Goal: Task Accomplishment & Management: Use online tool/utility

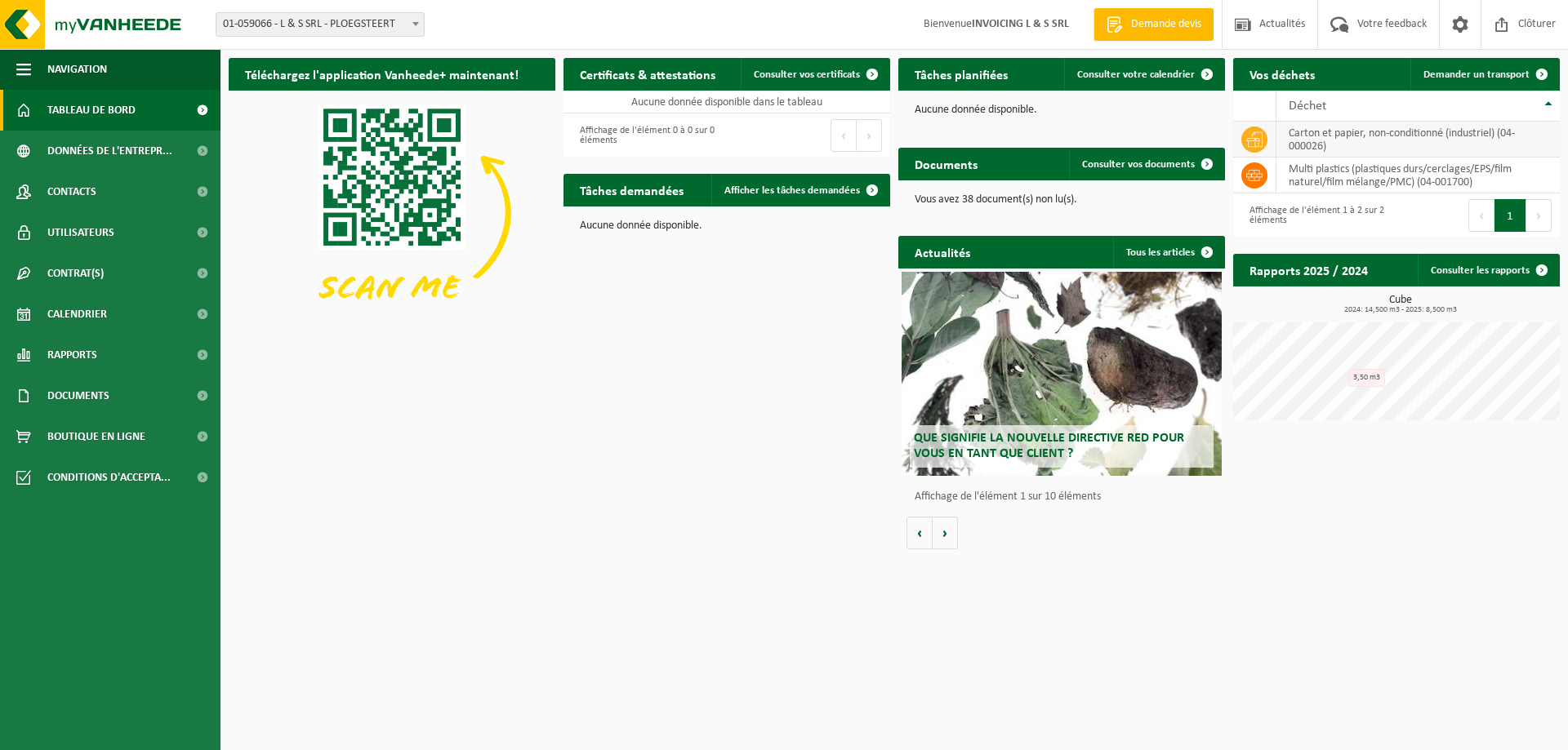
click at [1355, 148] on td "carton et papier, non-conditionné (industriel) (04-000026)" at bounding box center [1418, 140] width 283 height 36
click at [1282, 146] on td "carton et papier, non-conditionné (industriel) (04-000026)" at bounding box center [1418, 140] width 283 height 36
click at [1297, 130] on td "carton et papier, non-conditionné (industriel) (04-000026)" at bounding box center [1418, 140] width 283 height 36
click at [1495, 73] on span "Demander un transport" at bounding box center [1476, 74] width 106 height 11
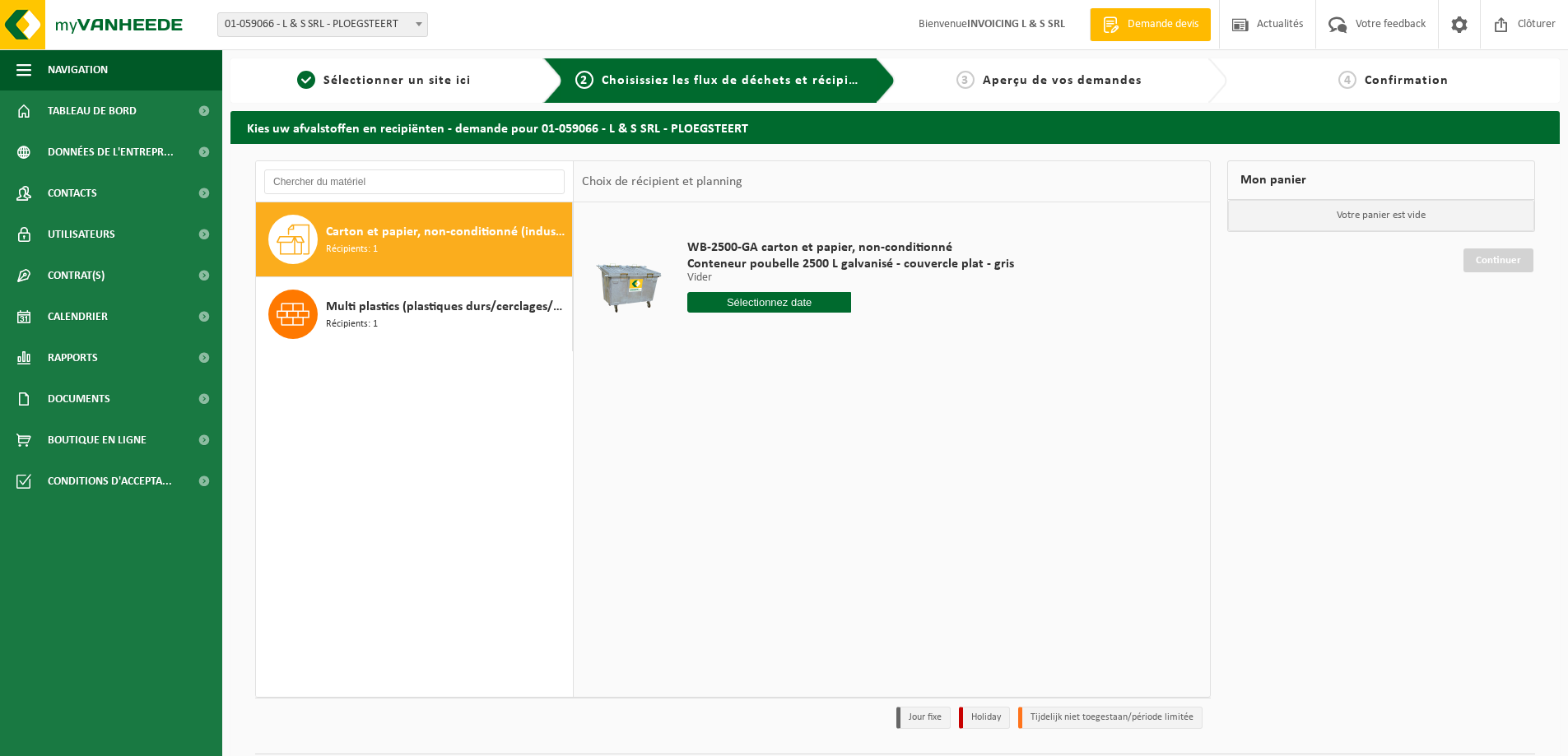
click at [779, 300] on input "text" at bounding box center [769, 302] width 164 height 20
click at [788, 424] on div "11" at bounding box center [789, 422] width 28 height 27
type input "à partir de [DATE]"
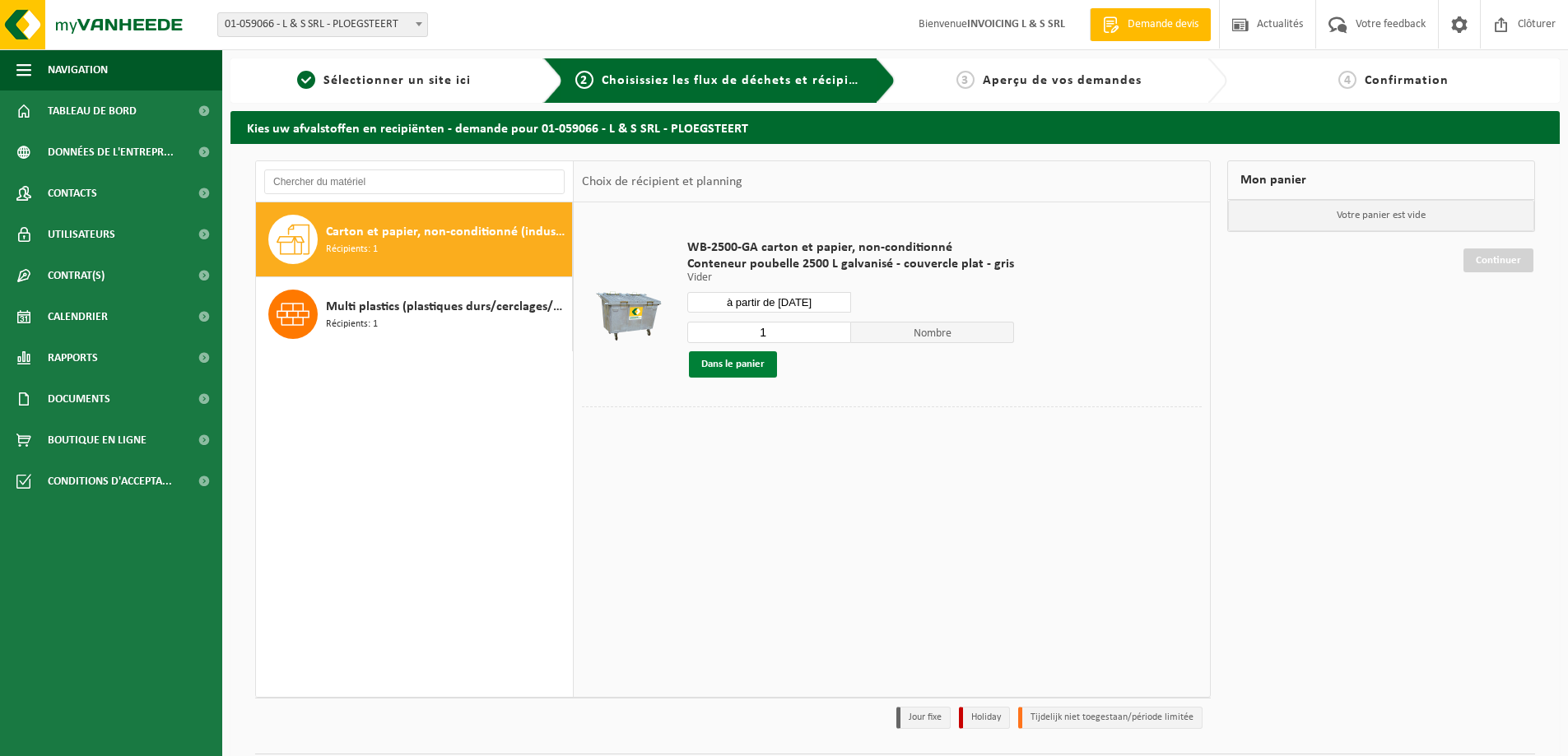
click at [747, 360] on button "Dans le panier" at bounding box center [732, 364] width 88 height 27
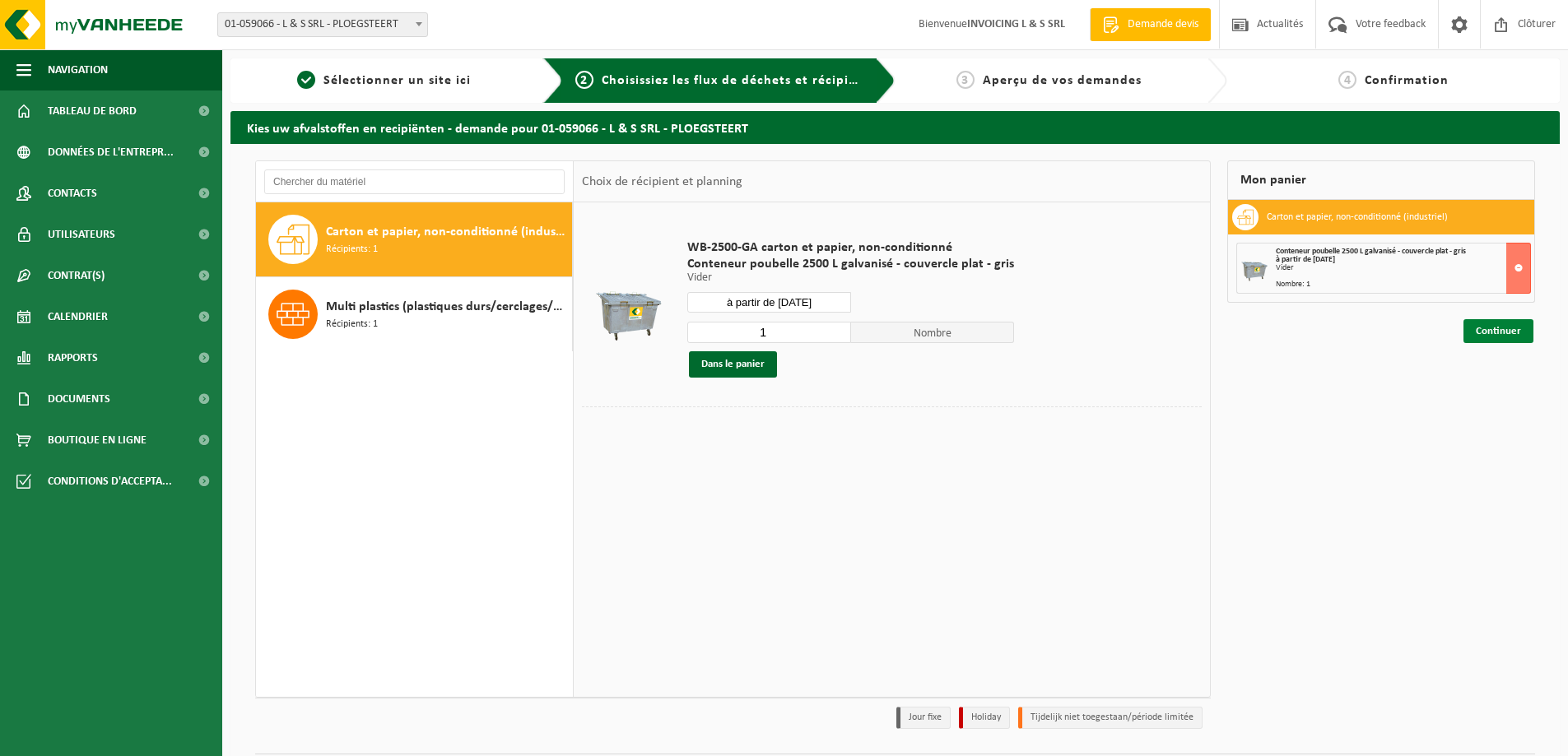
click at [1496, 331] on link "Continuer" at bounding box center [1498, 331] width 70 height 24
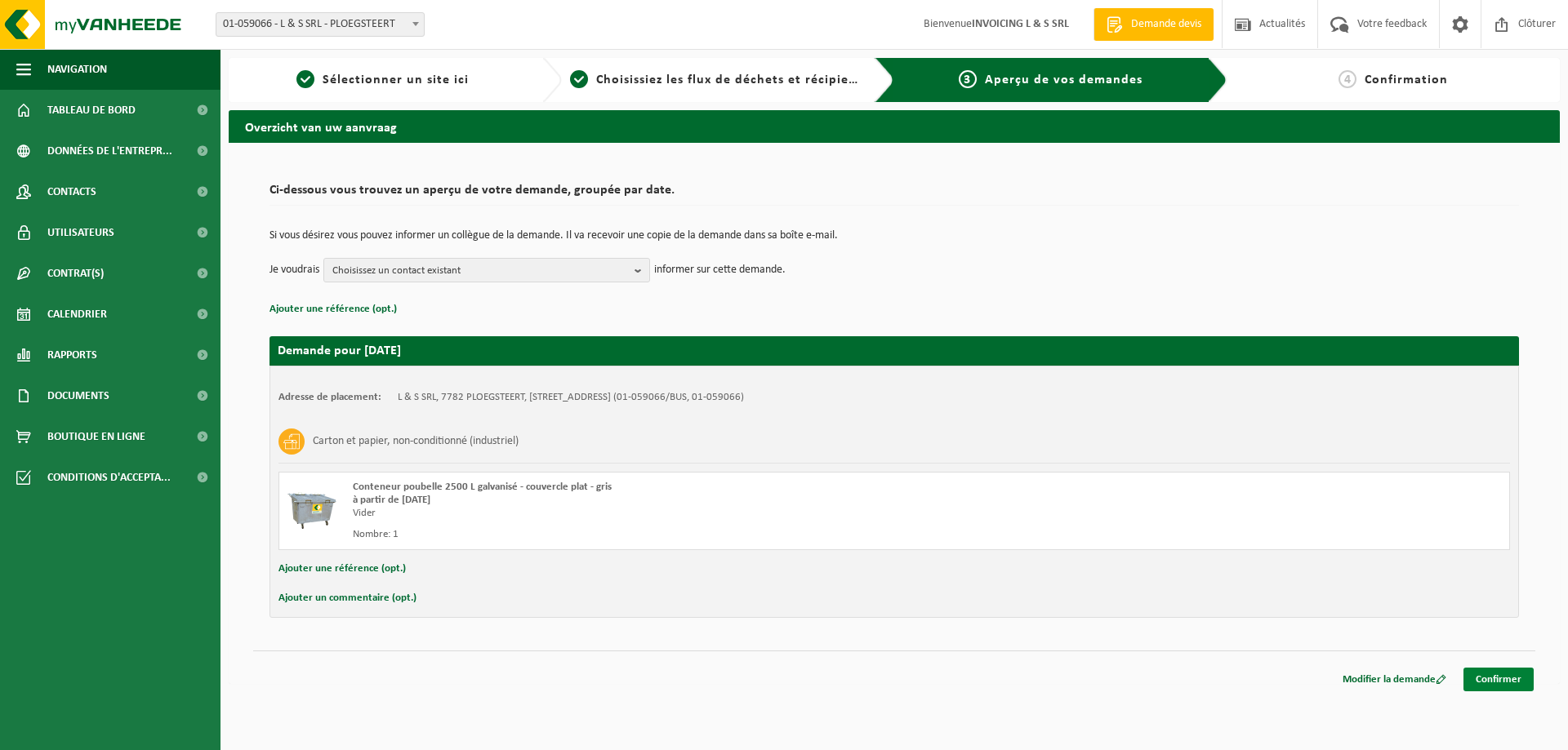
click at [1508, 678] on link "Confirmer" at bounding box center [1498, 679] width 70 height 24
